Goal: Task Accomplishment & Management: Manage account settings

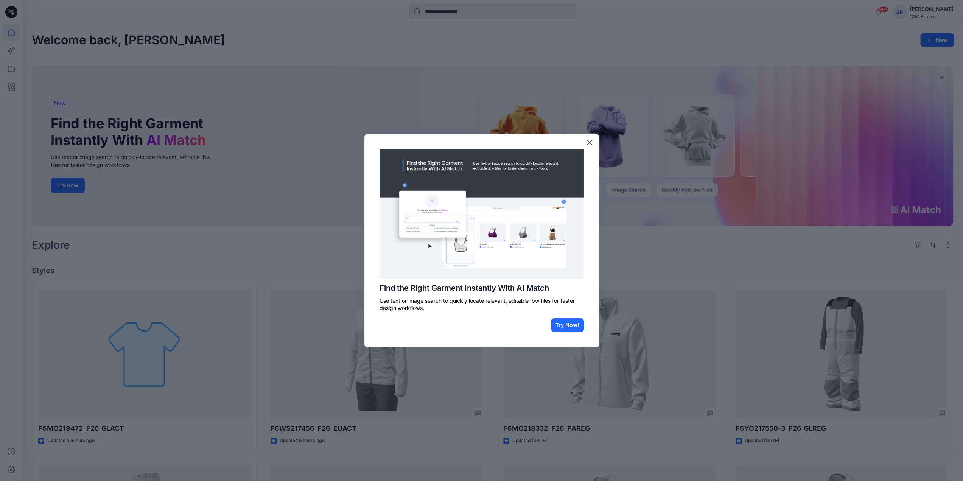
click at [588, 139] on button "×" at bounding box center [589, 142] width 7 height 12
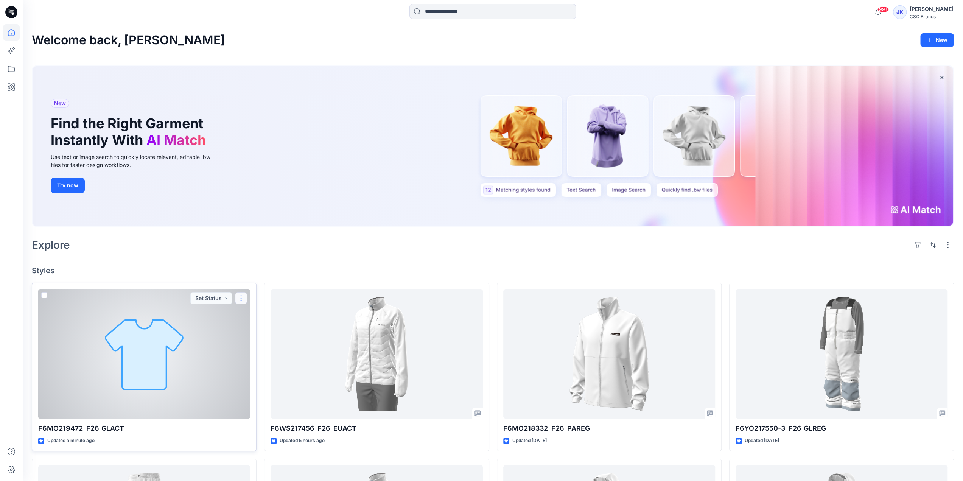
click at [240, 295] on button "button" at bounding box center [241, 298] width 12 height 12
click at [182, 354] on div at bounding box center [144, 354] width 212 height 130
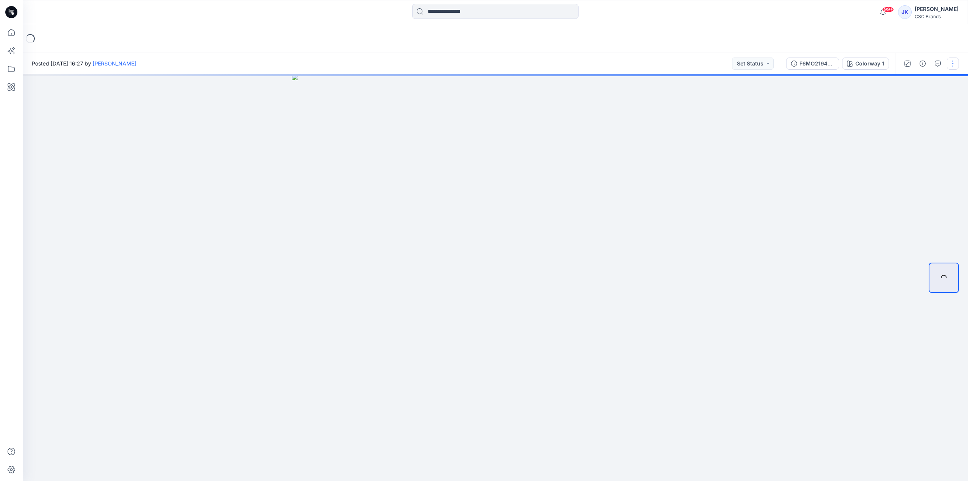
click at [955, 67] on button "button" at bounding box center [953, 63] width 12 height 12
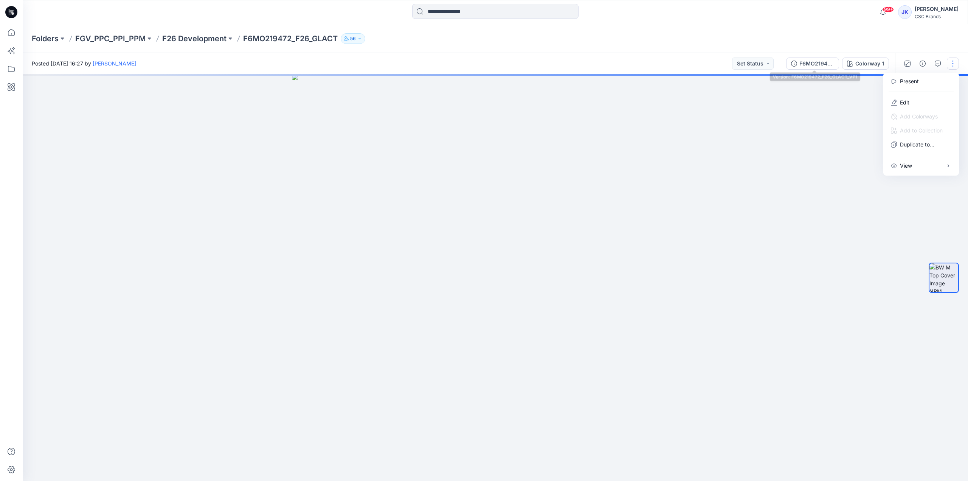
click at [825, 62] on div "F6MO219472_F26_GLACT_VP1" at bounding box center [817, 63] width 35 height 8
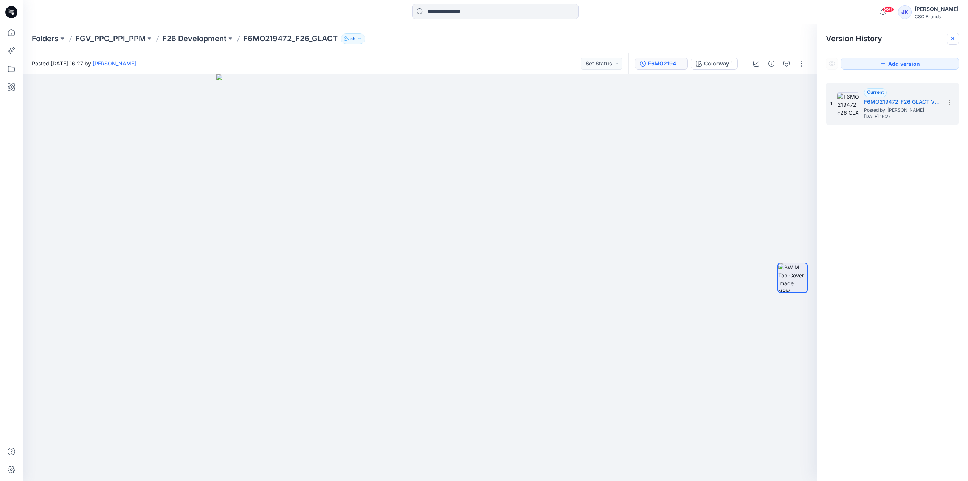
click at [955, 38] on icon at bounding box center [953, 39] width 6 height 6
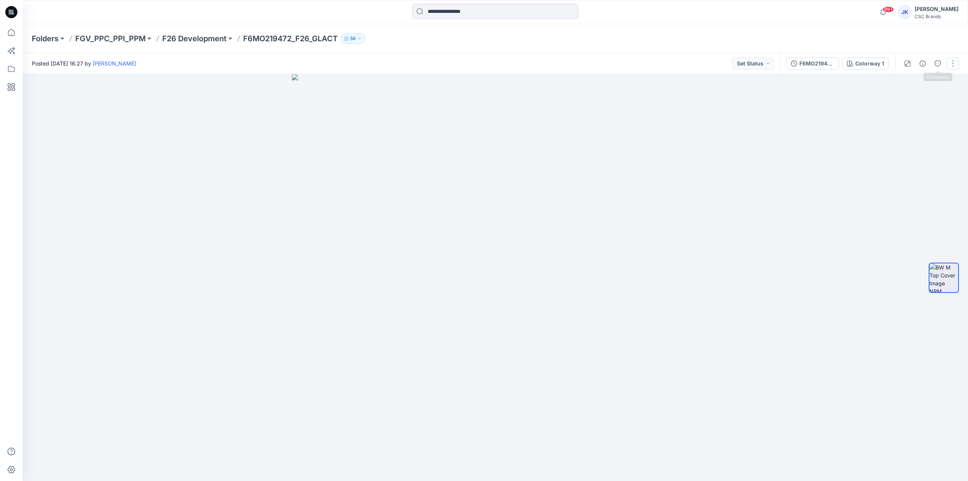
click at [951, 63] on button "button" at bounding box center [953, 63] width 12 height 12
click at [918, 105] on button "Edit" at bounding box center [922, 102] width 70 height 14
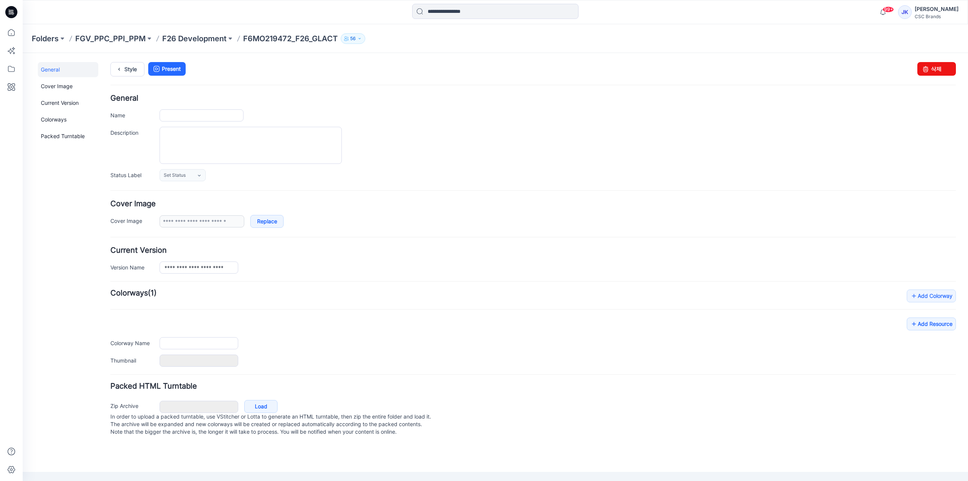
type input "**********"
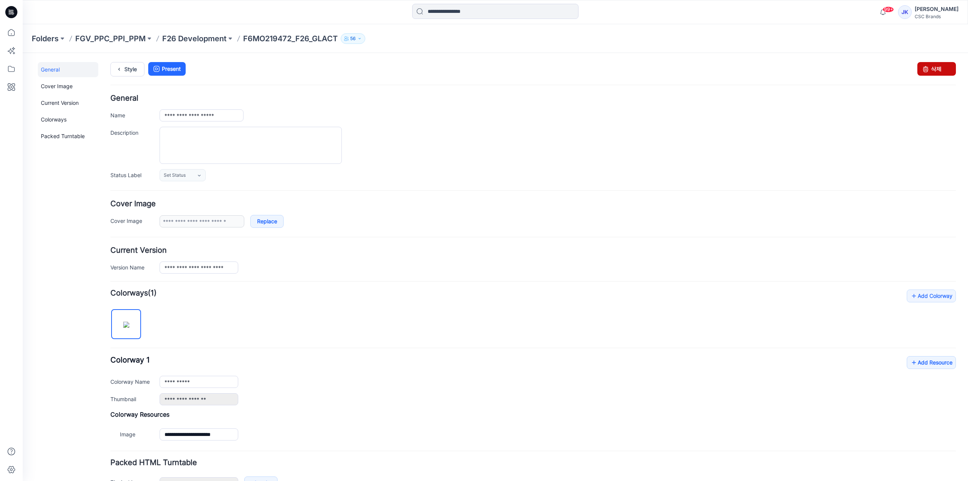
click at [921, 68] on icon at bounding box center [926, 69] width 11 height 14
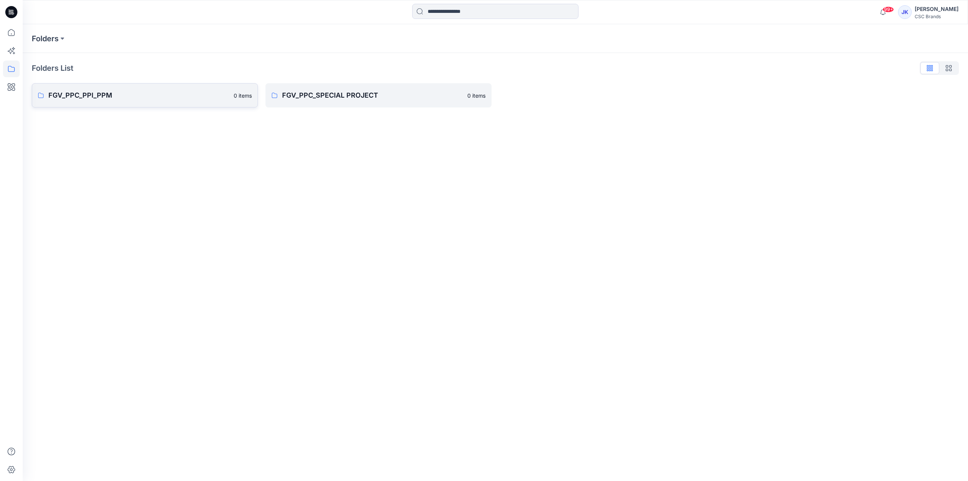
click at [117, 95] on p "FGV_PPC_PPI_PPM" at bounding box center [138, 95] width 181 height 11
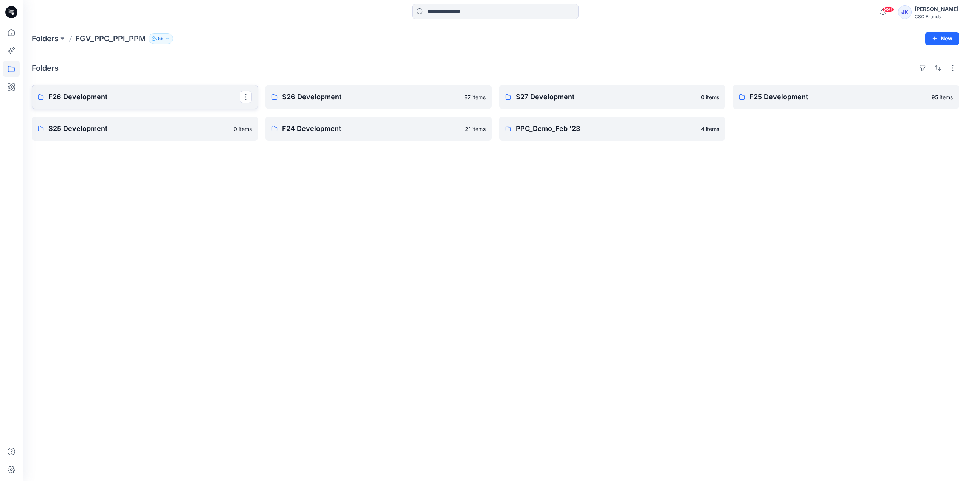
click at [133, 98] on p "F26 Development" at bounding box center [143, 97] width 191 height 11
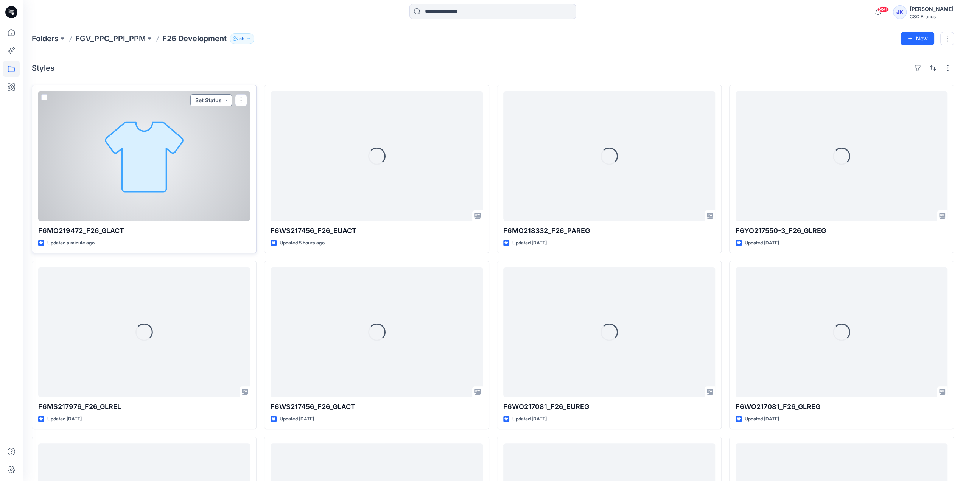
click at [218, 99] on button "Set Status" at bounding box center [211, 100] width 42 height 12
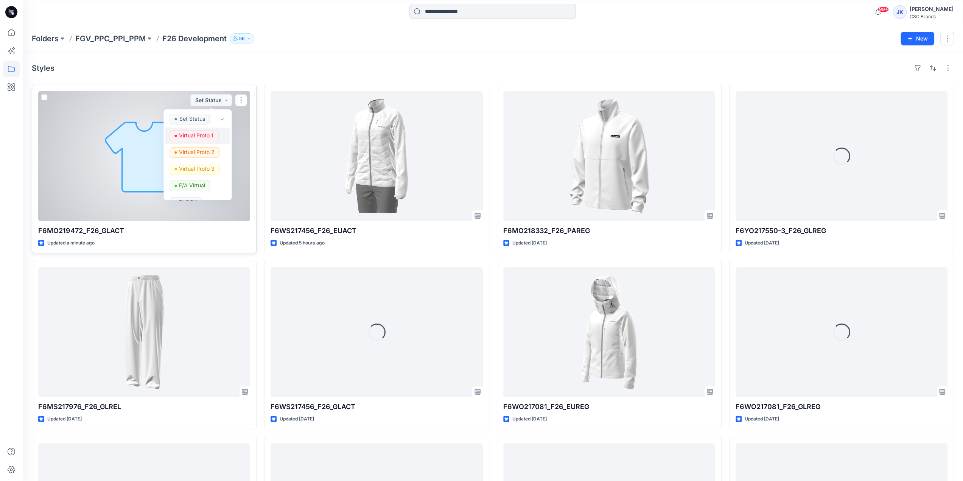
click at [210, 135] on p "Virtual Proto 1" at bounding box center [196, 136] width 34 height 10
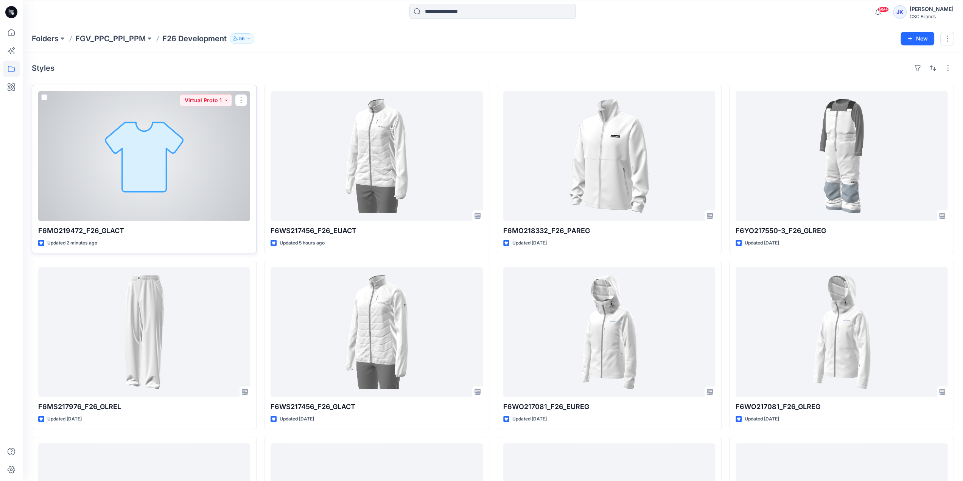
click at [169, 165] on div at bounding box center [144, 156] width 212 height 130
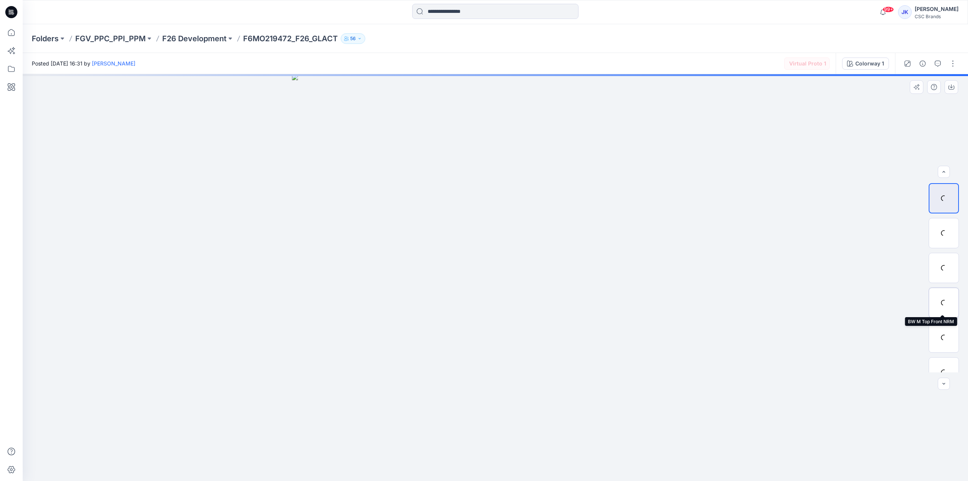
scroll to position [15, 0]
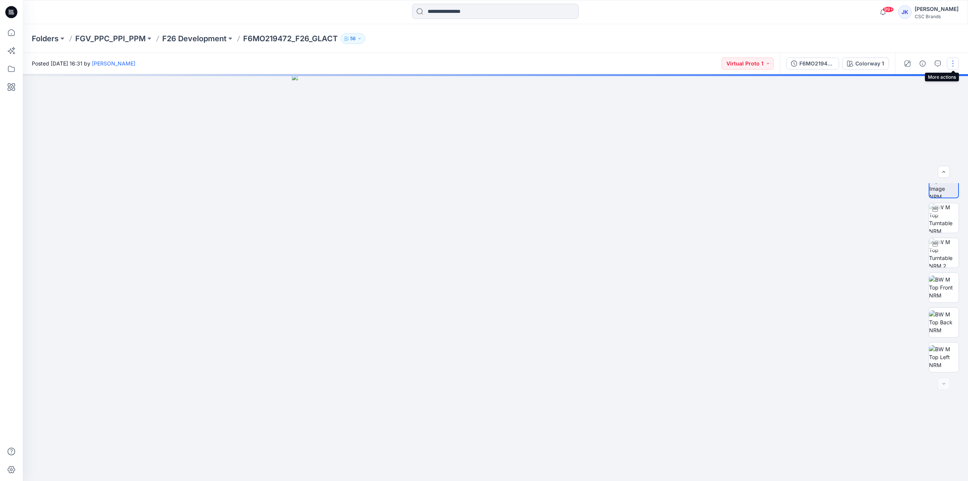
click at [950, 62] on button "button" at bounding box center [953, 63] width 12 height 12
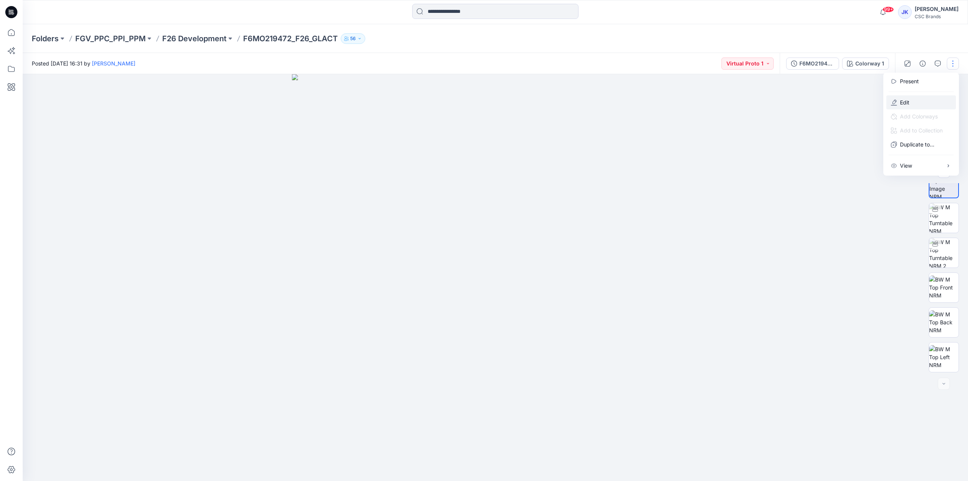
click at [918, 100] on button "Edit" at bounding box center [922, 102] width 70 height 14
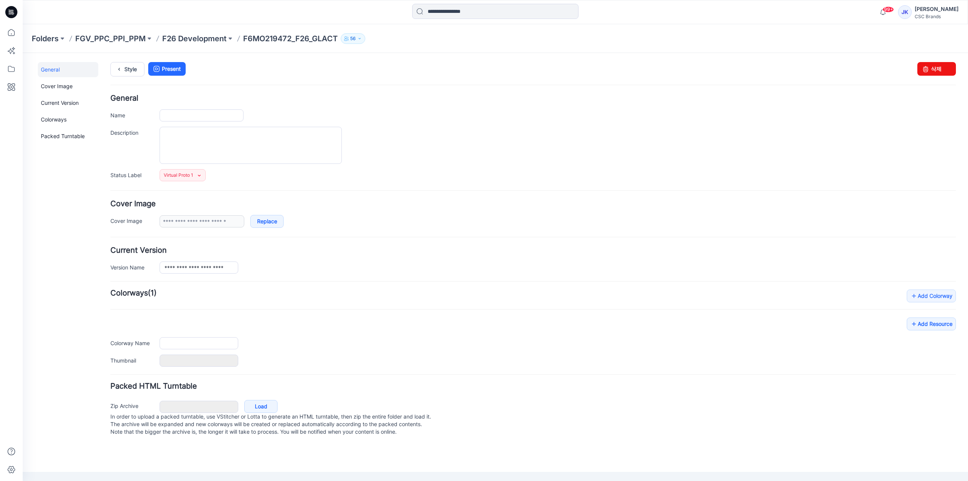
type input "**********"
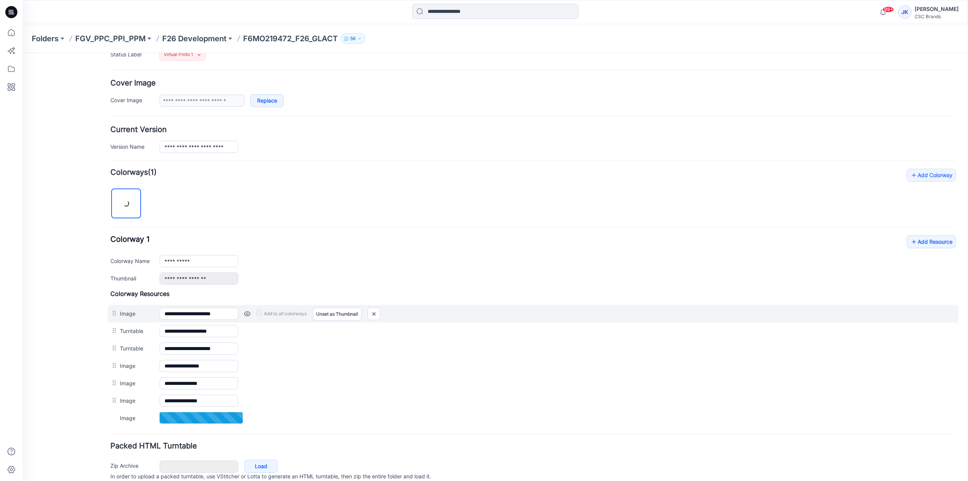
scroll to position [149, 0]
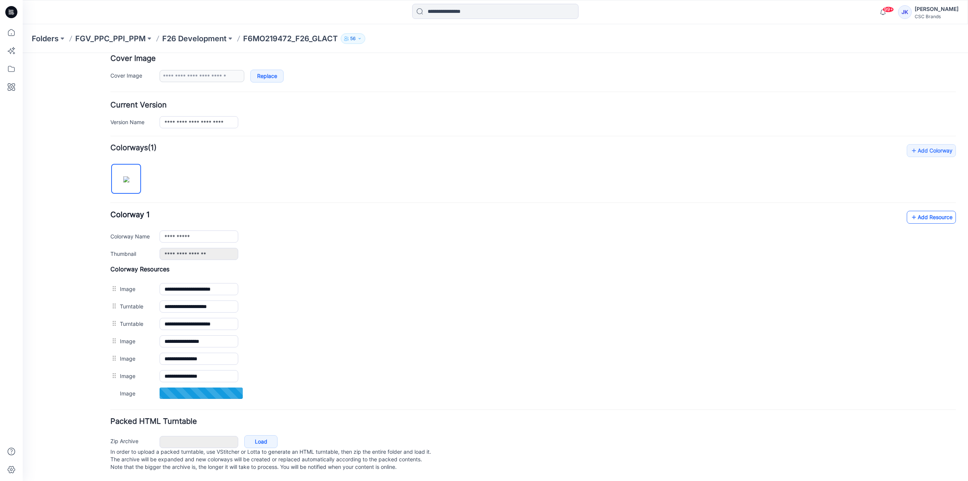
click at [916, 213] on link "Add Resource" at bounding box center [931, 217] width 49 height 13
click at [917, 213] on link "Add Resource" at bounding box center [931, 216] width 49 height 13
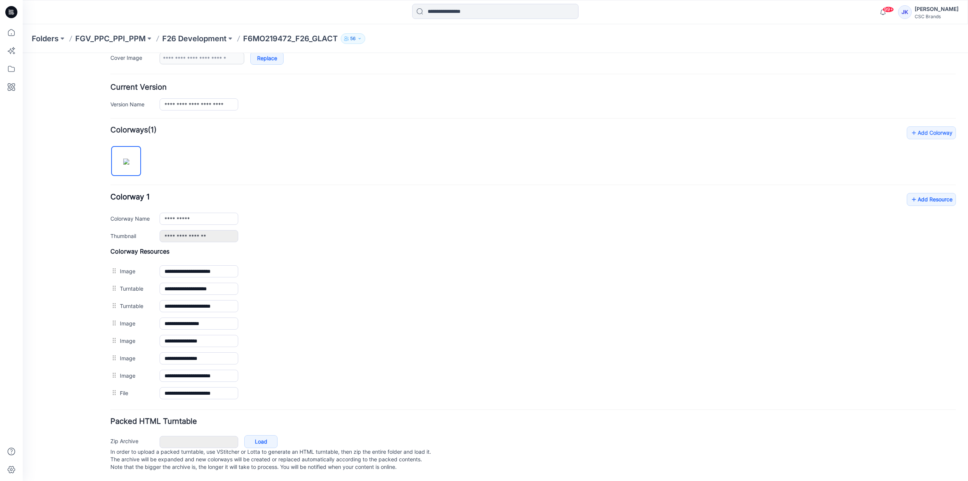
scroll to position [0, 0]
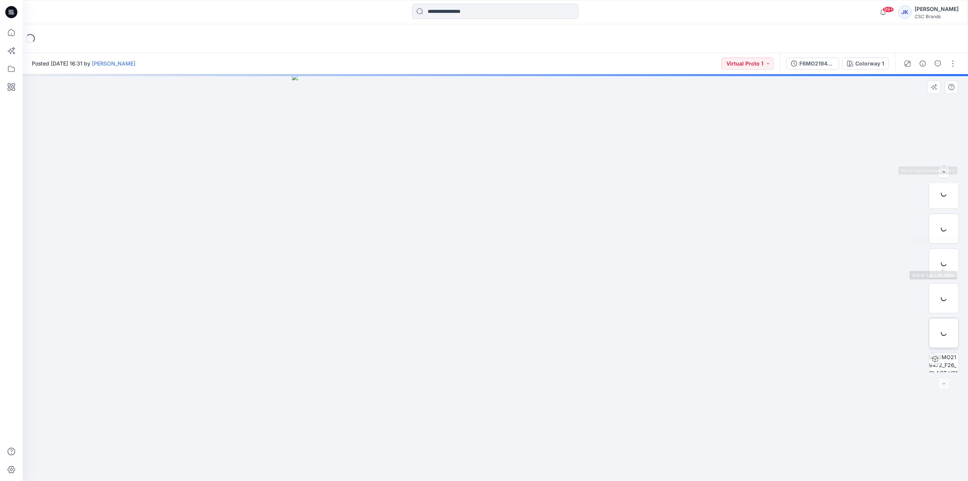
scroll to position [120, 0]
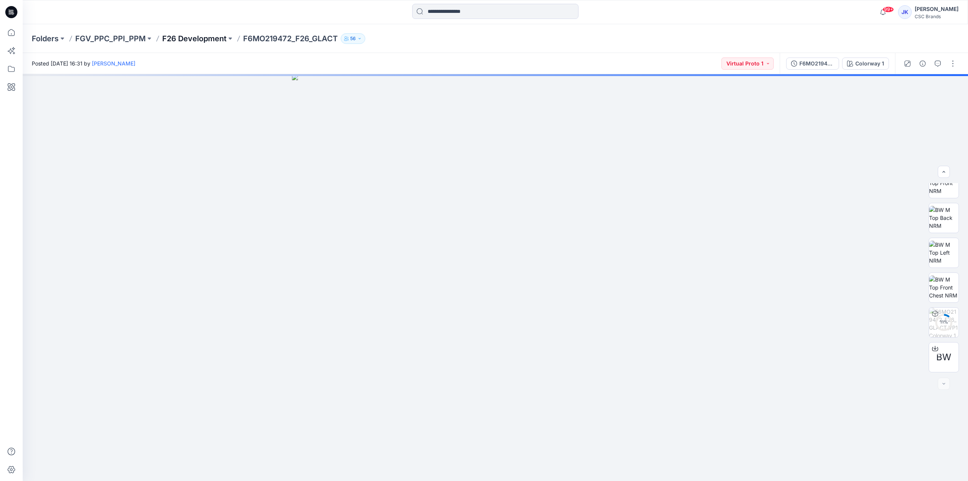
click at [205, 39] on p "F26 Development" at bounding box center [194, 38] width 64 height 11
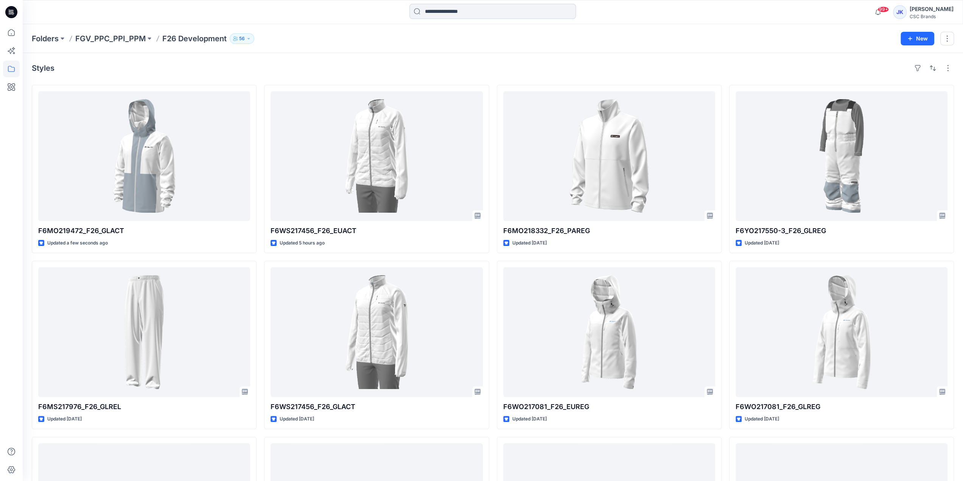
click at [476, 14] on input at bounding box center [492, 11] width 166 height 15
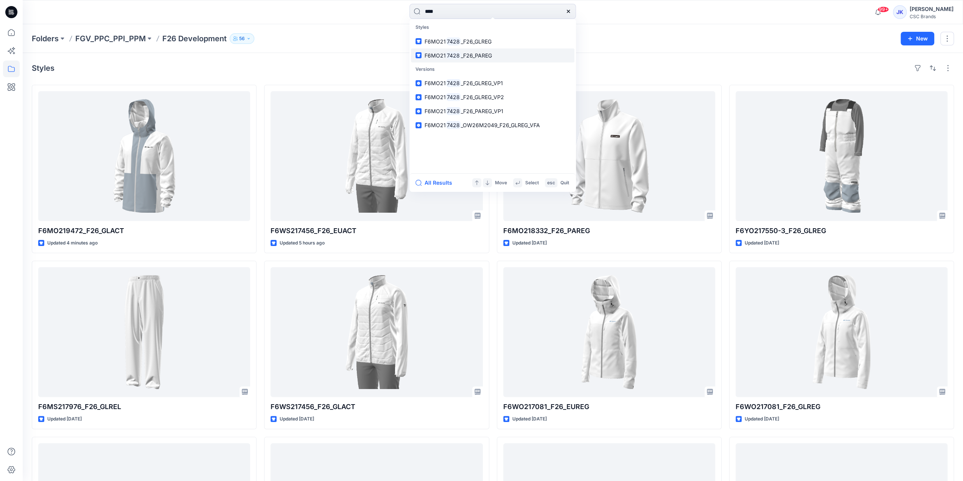
type input "****"
click at [483, 56] on span "_F26_PAREG" at bounding box center [476, 55] width 31 height 6
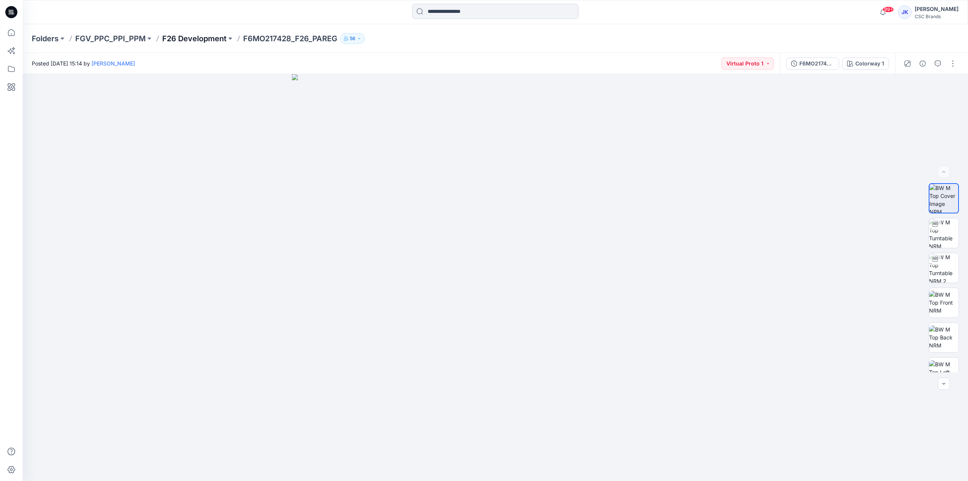
click at [204, 37] on p "F26 Development" at bounding box center [194, 38] width 64 height 11
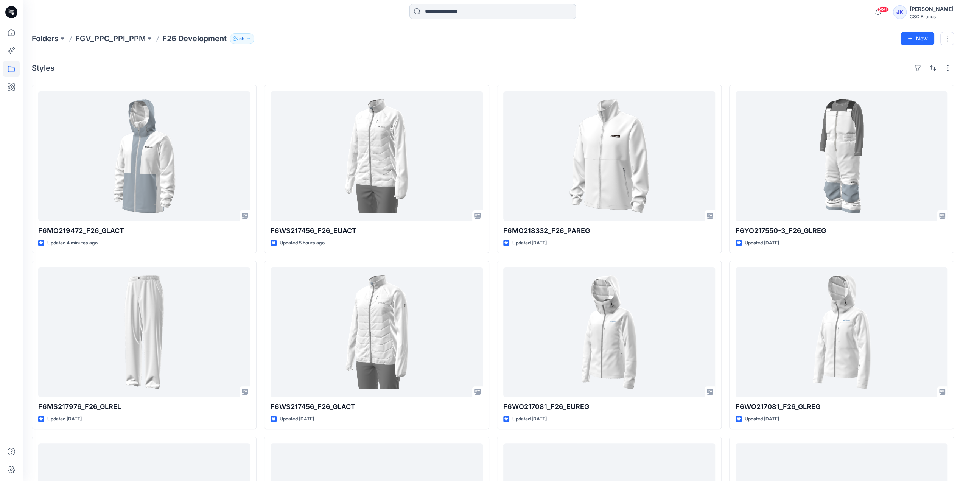
click at [436, 11] on input at bounding box center [492, 11] width 166 height 15
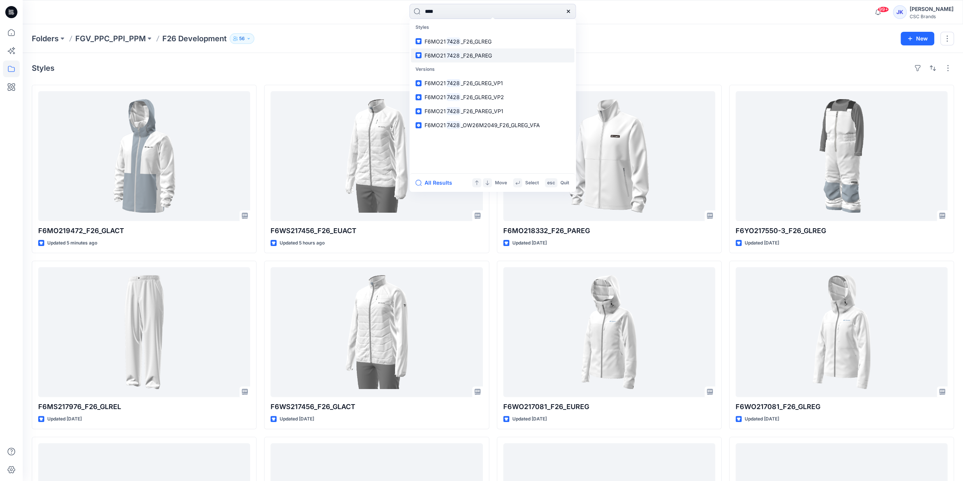
type input "****"
click at [482, 55] on span "_F26_PAREG" at bounding box center [476, 55] width 31 height 6
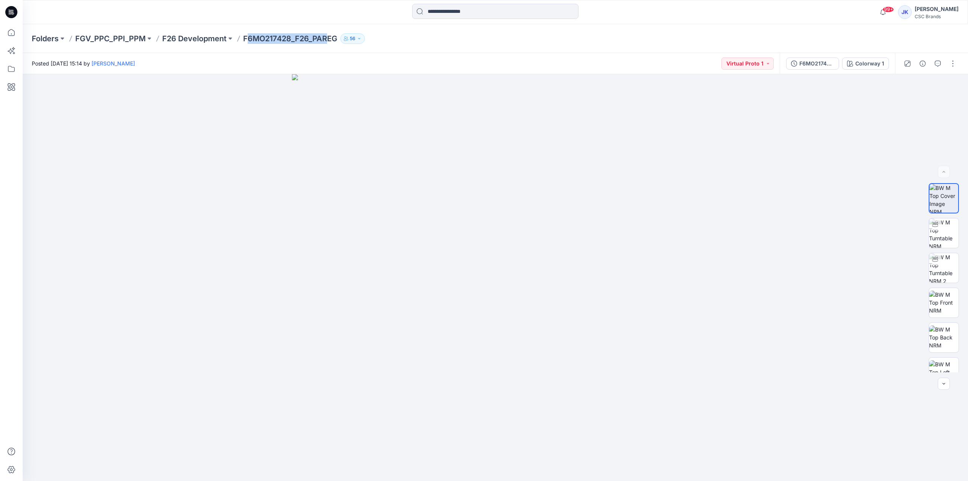
drag, startPoint x: 246, startPoint y: 39, endPoint x: 328, endPoint y: 43, distance: 82.2
click at [328, 43] on p "F6MO217428_F26_PAREG" at bounding box center [290, 38] width 94 height 11
drag, startPoint x: 242, startPoint y: 43, endPoint x: 336, endPoint y: 47, distance: 93.5
click at [336, 47] on div "Folders FGV_PPC_PPI_PPM F26 Development F6MO217428_F26_PAREG 56" at bounding box center [496, 38] width 946 height 29
copy p "F6MO217428_F26_PAREG"
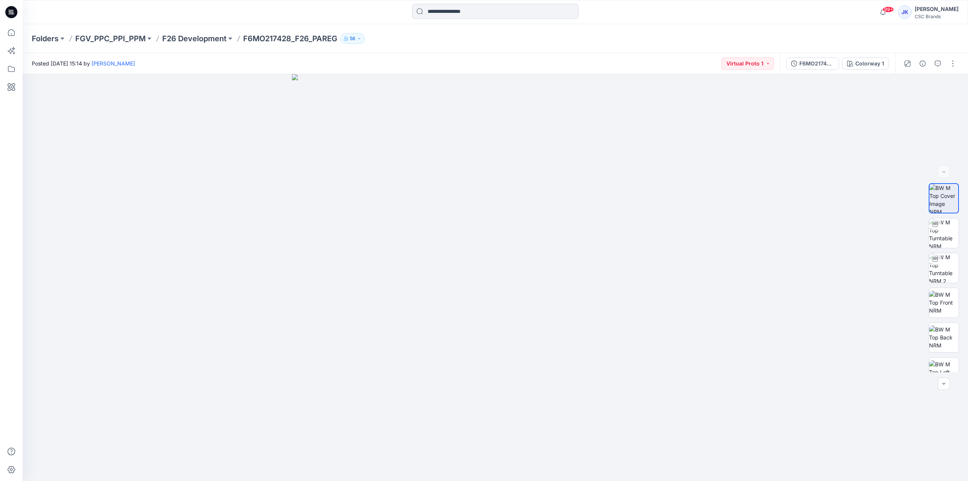
click at [684, 48] on div "Folders FGV_PPC_PPI_PPM F26 Development F6MO217428_F26_PAREG 56" at bounding box center [496, 38] width 946 height 29
click at [815, 59] on div "F6MO217428_F26_PAREG_VP1" at bounding box center [817, 63] width 35 height 8
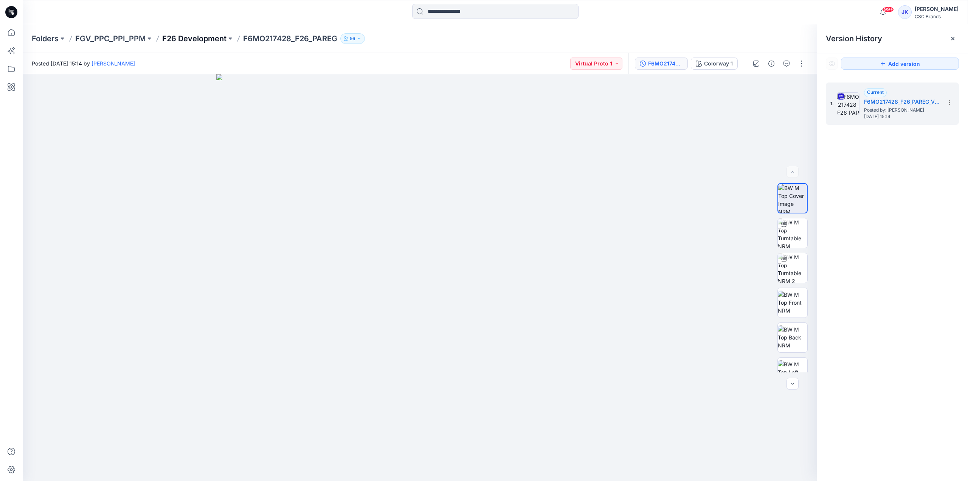
click at [207, 40] on p "F26 Development" at bounding box center [194, 38] width 64 height 11
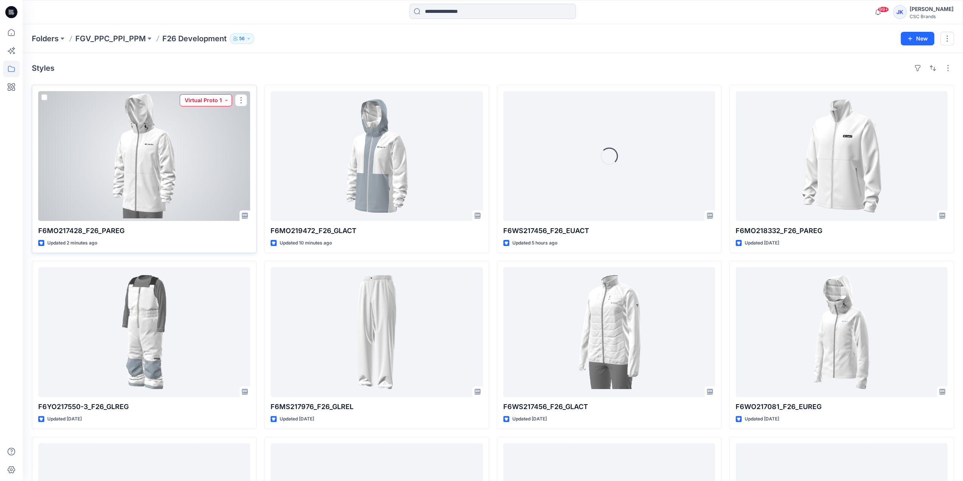
click at [205, 98] on button "Virtual Proto 1" at bounding box center [206, 100] width 52 height 12
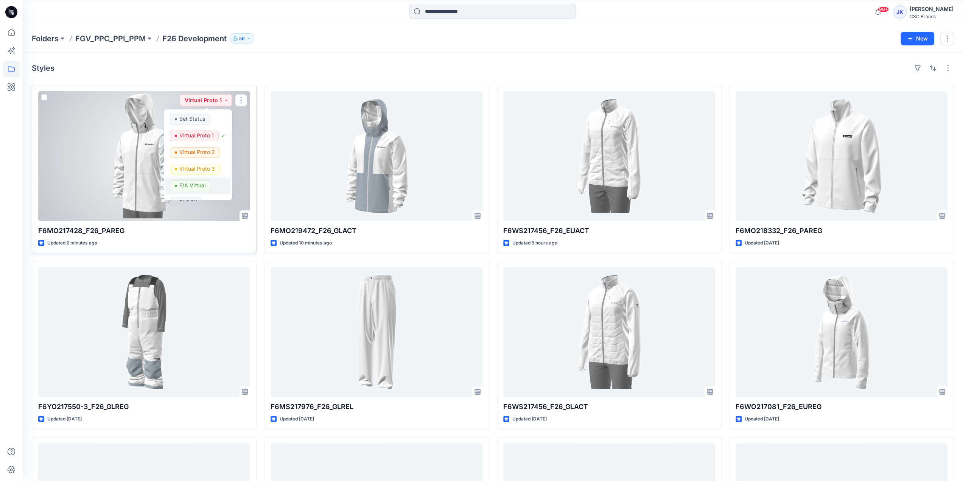
click at [194, 183] on p "F/A Virtual" at bounding box center [192, 185] width 26 height 10
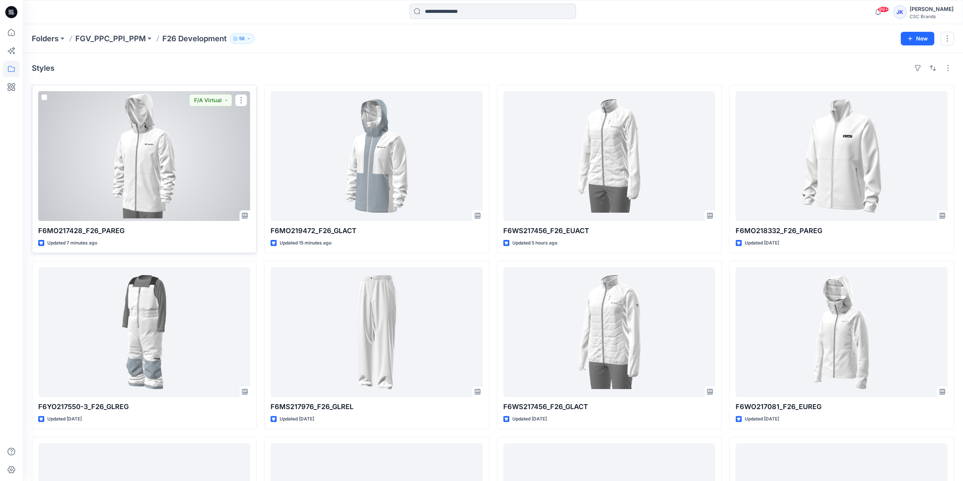
click at [175, 145] on div at bounding box center [144, 156] width 212 height 130
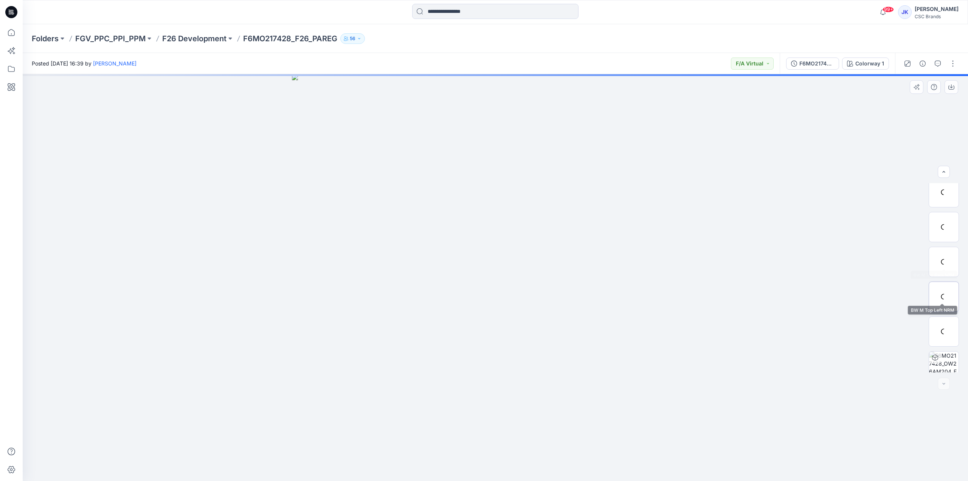
scroll to position [85, 0]
click at [948, 66] on button "button" at bounding box center [953, 63] width 12 height 12
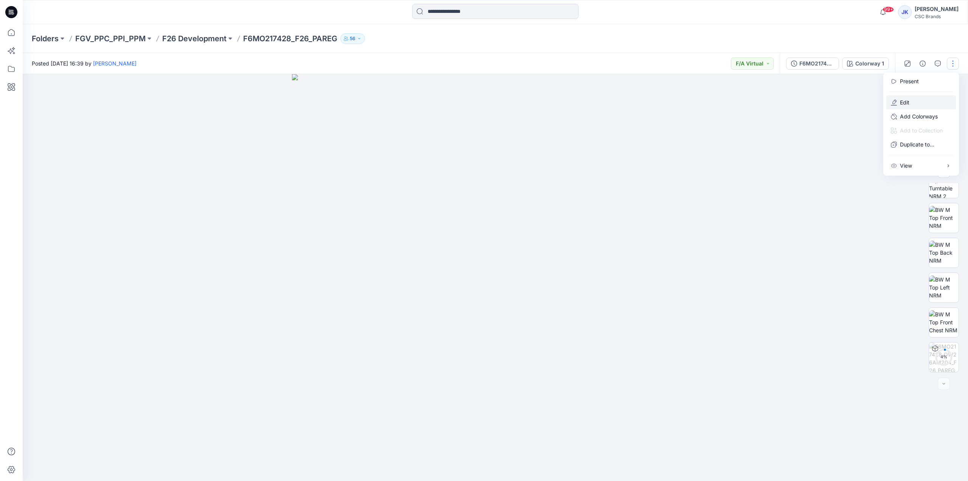
click at [911, 103] on button "Edit" at bounding box center [922, 102] width 70 height 14
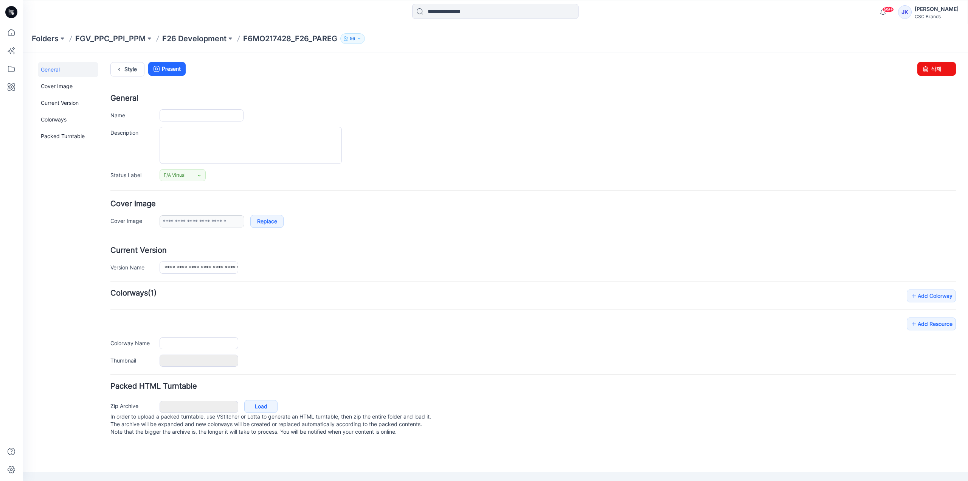
type input "**********"
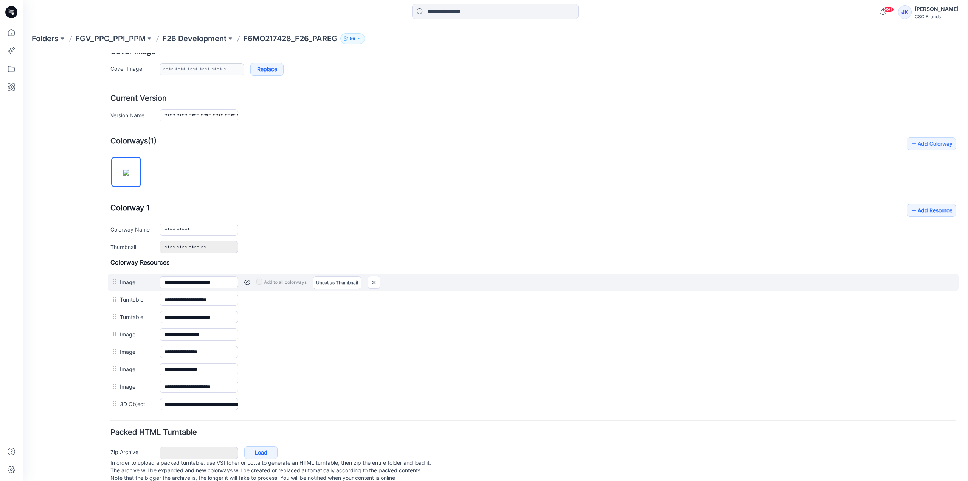
scroll to position [166, 0]
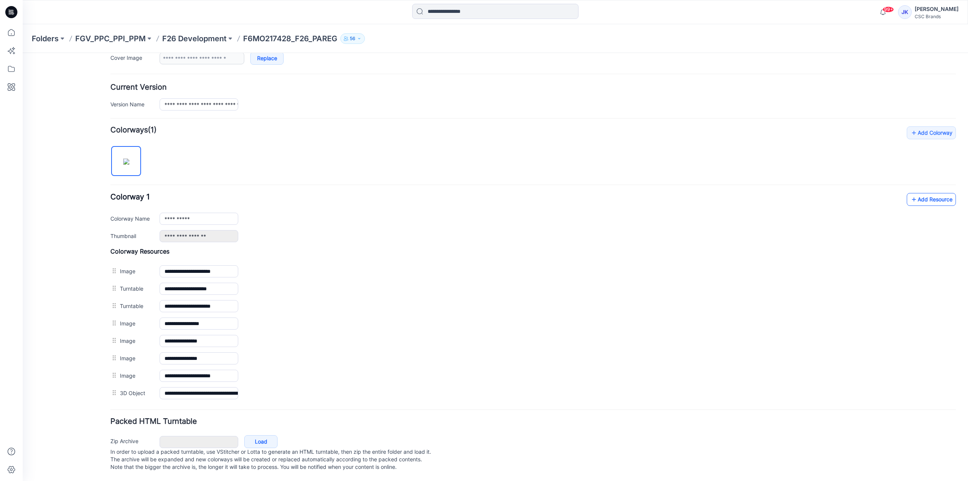
click at [924, 196] on link "Add Resource" at bounding box center [931, 199] width 49 height 13
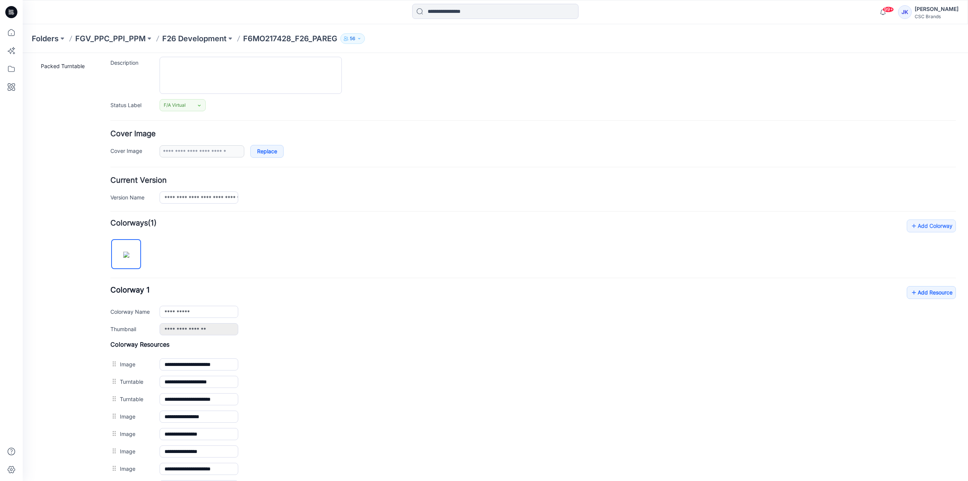
scroll to position [0, 0]
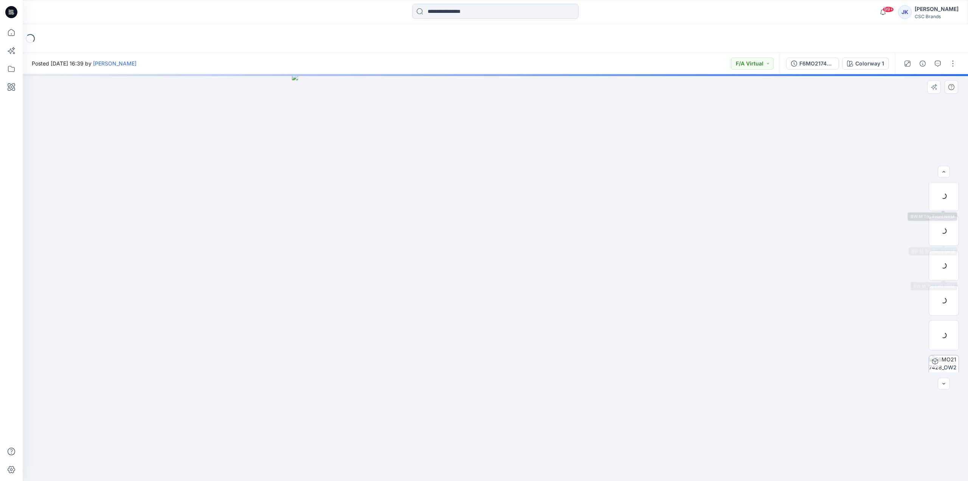
scroll to position [120, 0]
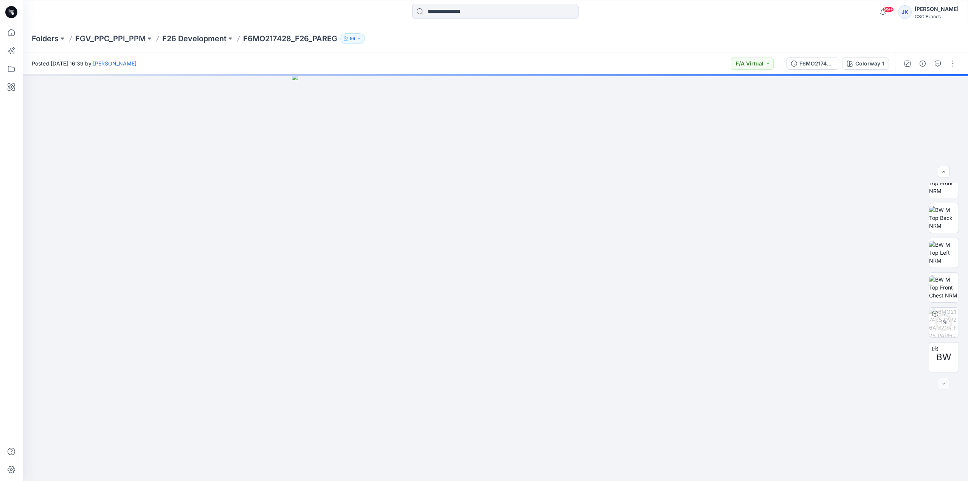
click at [217, 40] on p "F26 Development" at bounding box center [194, 38] width 64 height 11
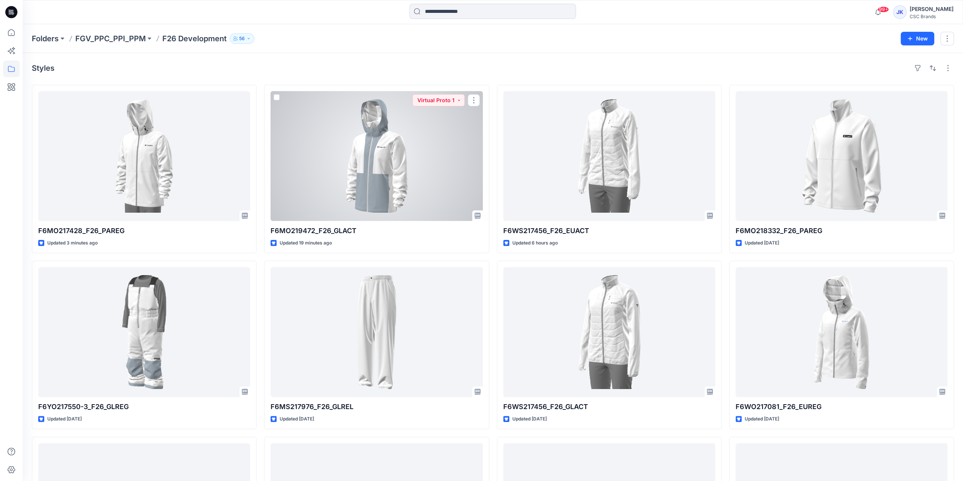
click at [362, 180] on div at bounding box center [376, 156] width 212 height 130
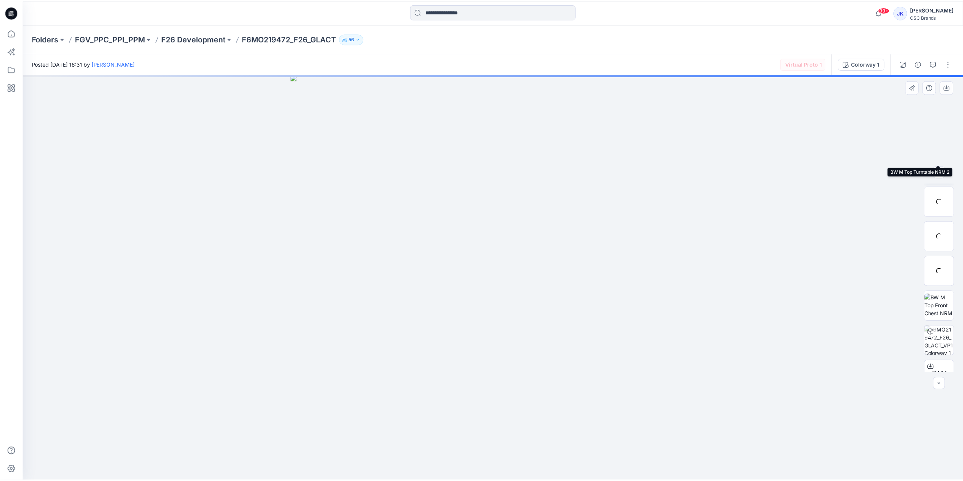
scroll to position [120, 0]
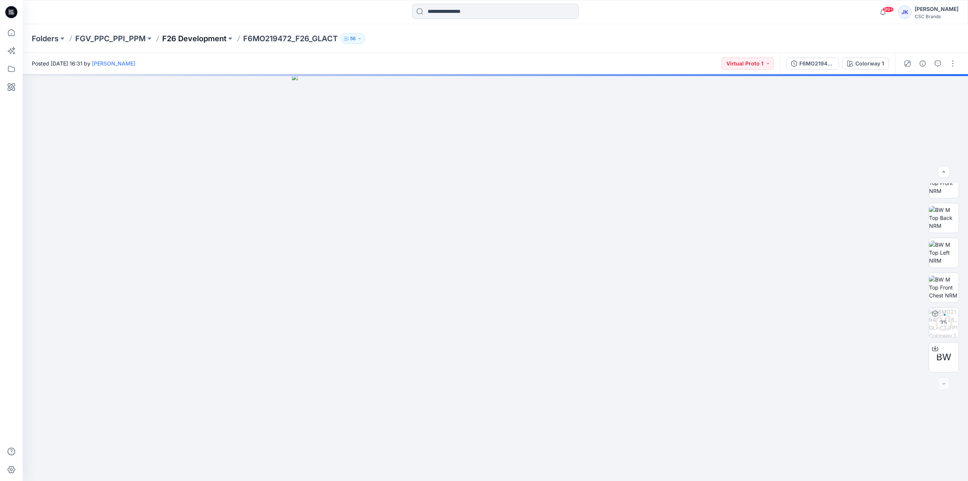
click at [178, 41] on p "F26 Development" at bounding box center [194, 38] width 64 height 11
